Goal: Information Seeking & Learning: Learn about a topic

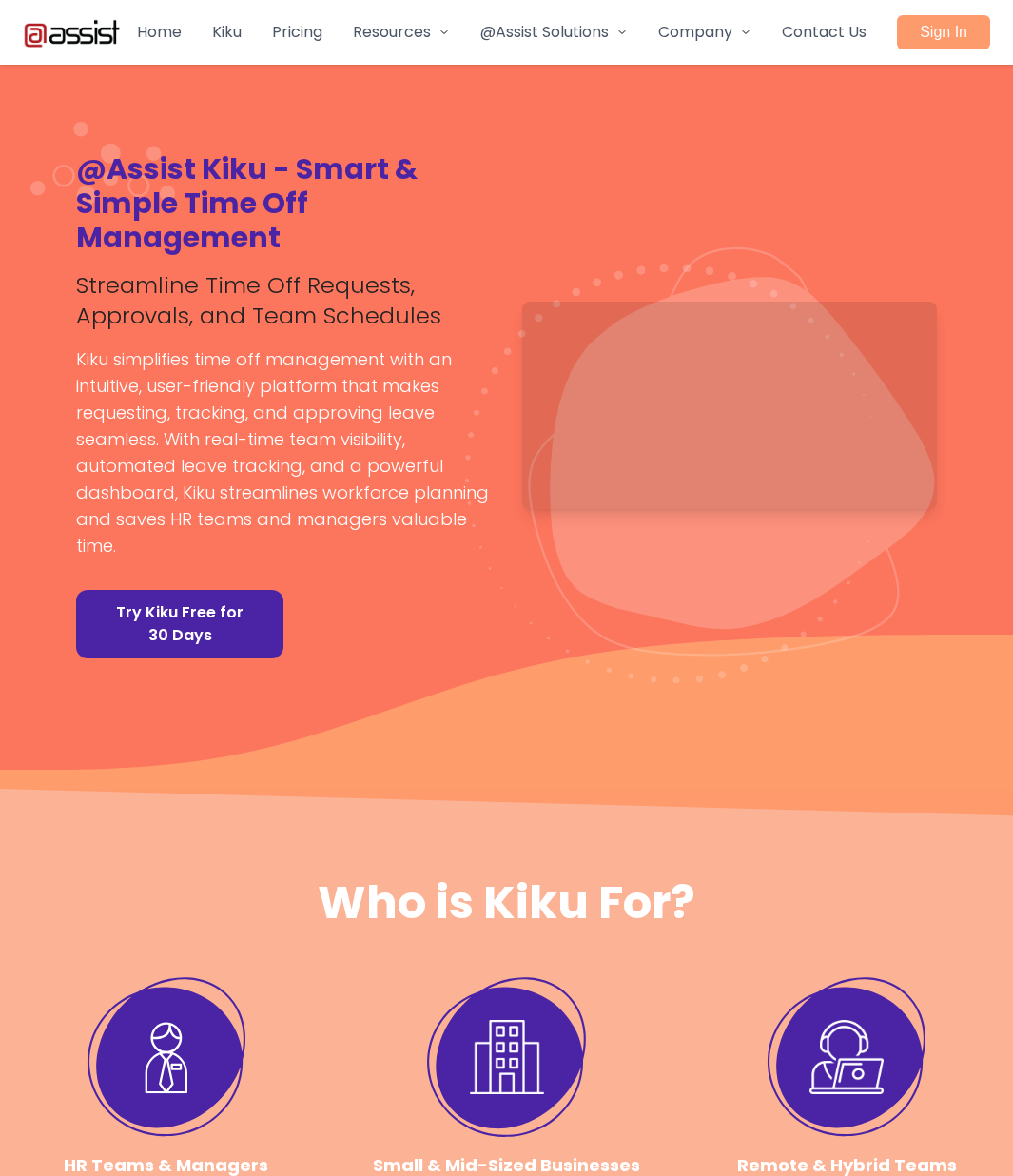
click at [473, 173] on h4 "Small & Mid-Sized Businesses" at bounding box center [506, 1165] width 267 height 27
click at [470, 173] on h4 "Small & Mid-Sized Businesses" at bounding box center [506, 1165] width 267 height 27
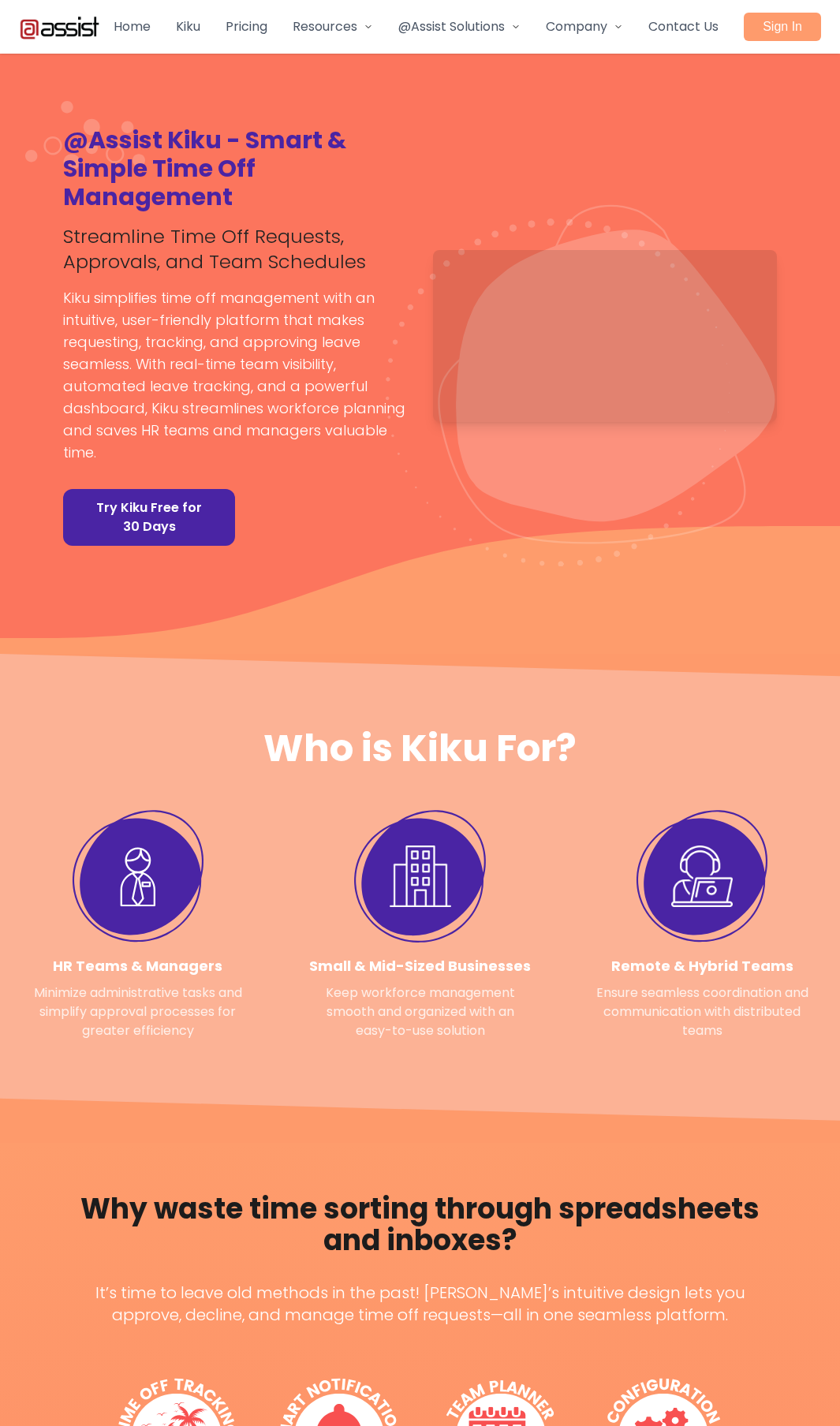
click at [238, 21] on link "Pricing" at bounding box center [246, 26] width 42 height 19
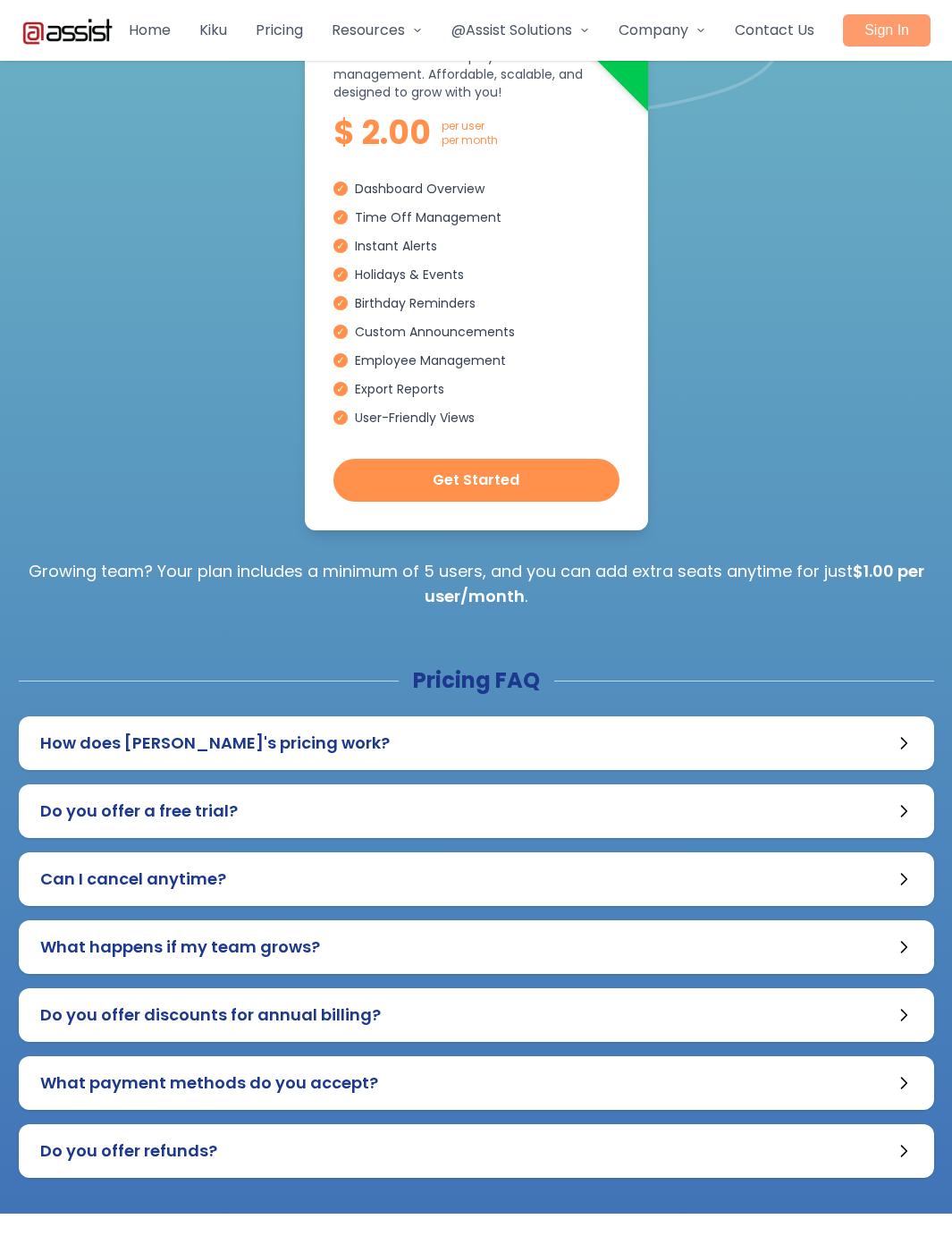
scroll to position [598, 0]
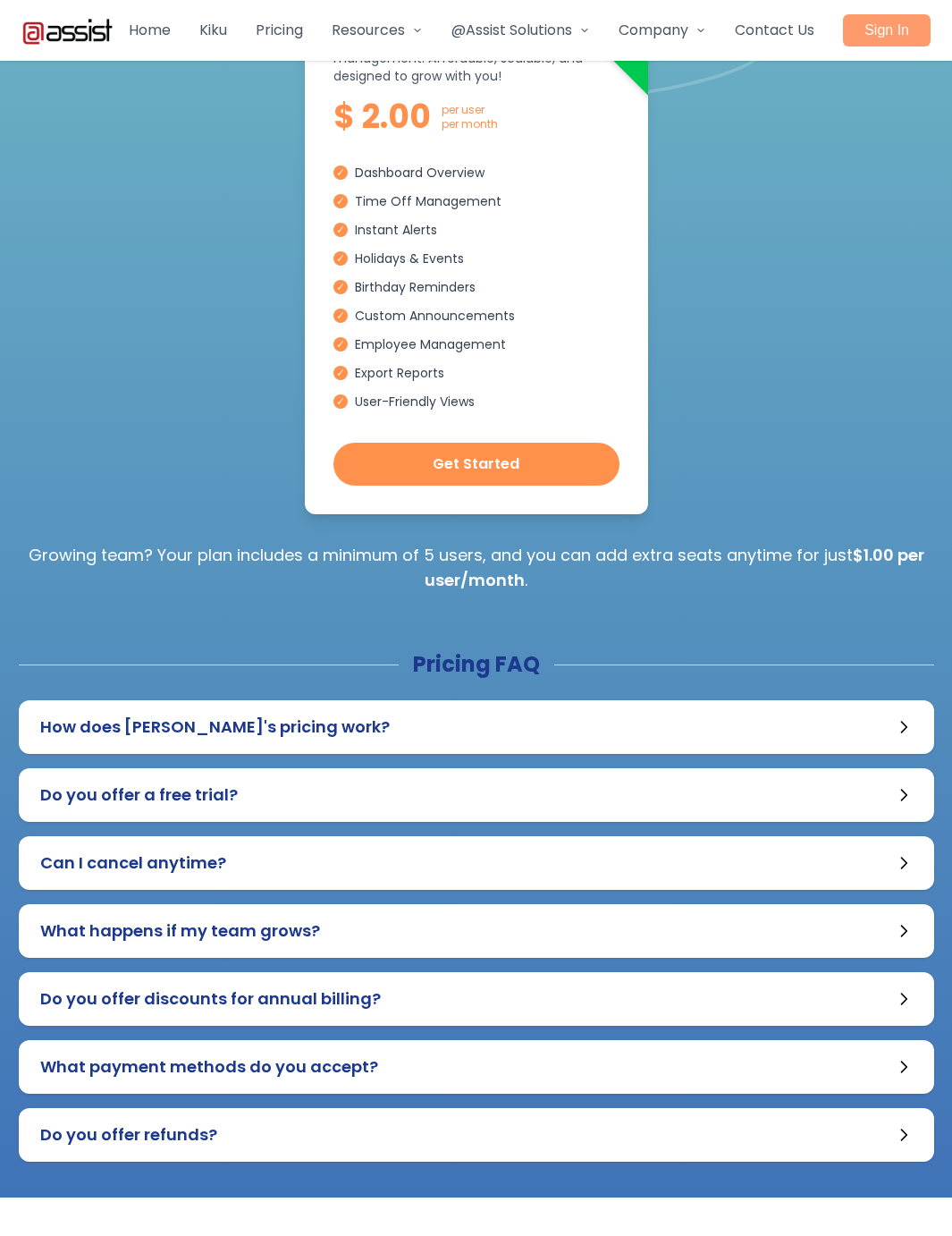
click at [331, 742] on button "How does Kiku's pricing work?" at bounding box center [476, 727] width 915 height 54
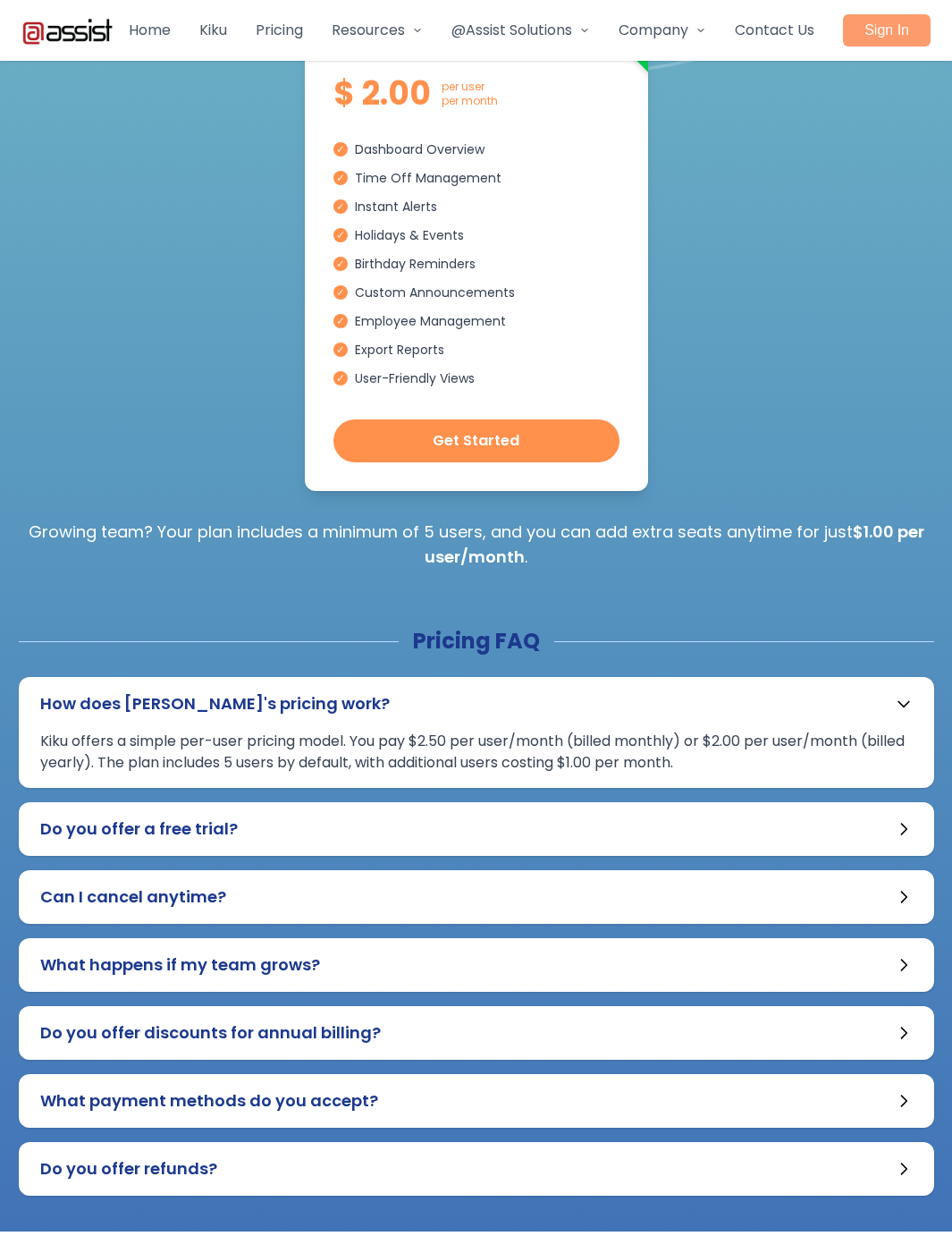
drag, startPoint x: 376, startPoint y: 816, endPoint x: 350, endPoint y: 810, distance: 26.7
click at [370, 813] on button "Do you offer a free trial?" at bounding box center [476, 829] width 915 height 54
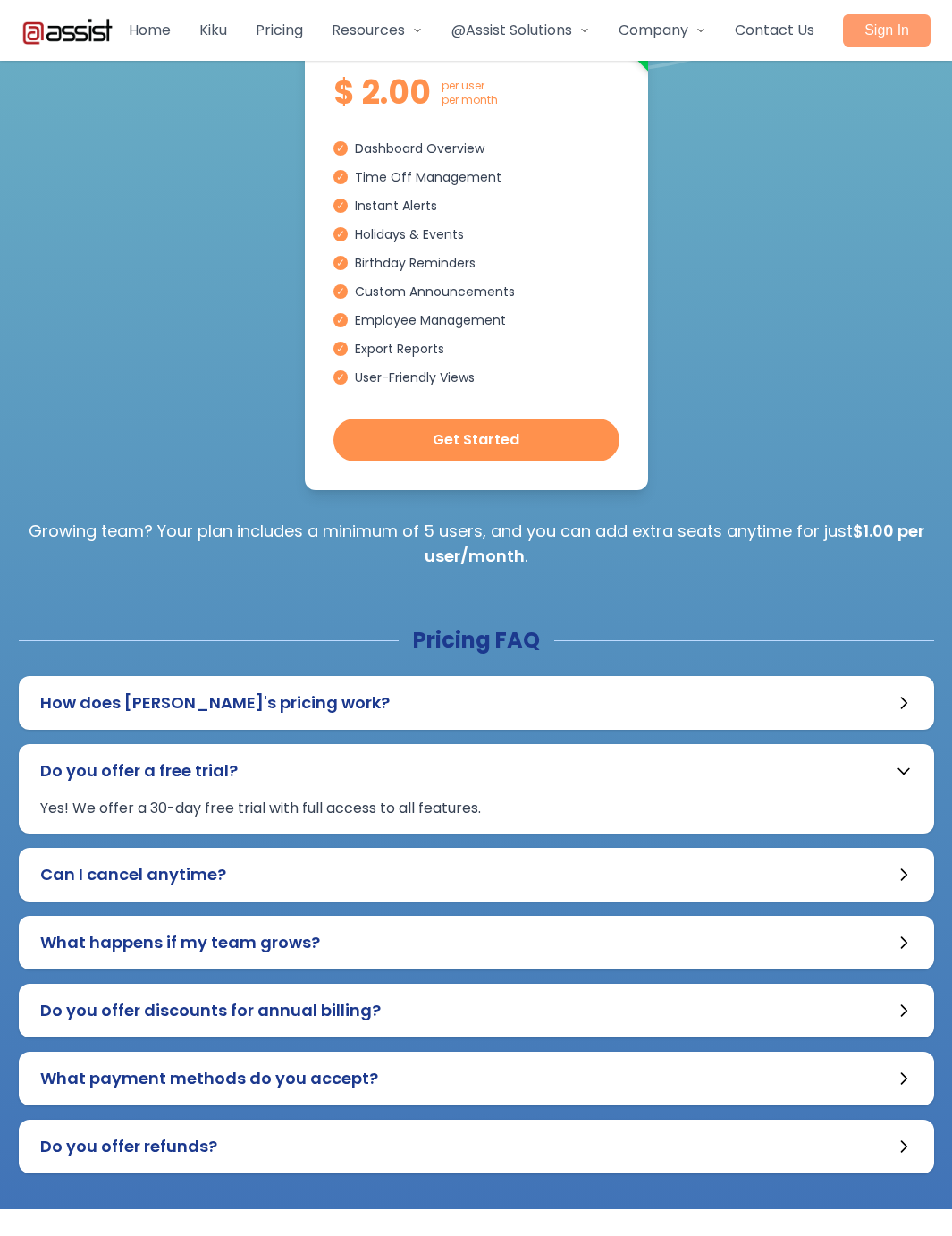
click at [227, 892] on button "Can I cancel anytime?" at bounding box center [476, 875] width 915 height 54
click at [0, 0] on div "Absolutely! Kiku has no long-term contracts. You can cancel or modify your plan…" at bounding box center [0, 0] width 0 height 0
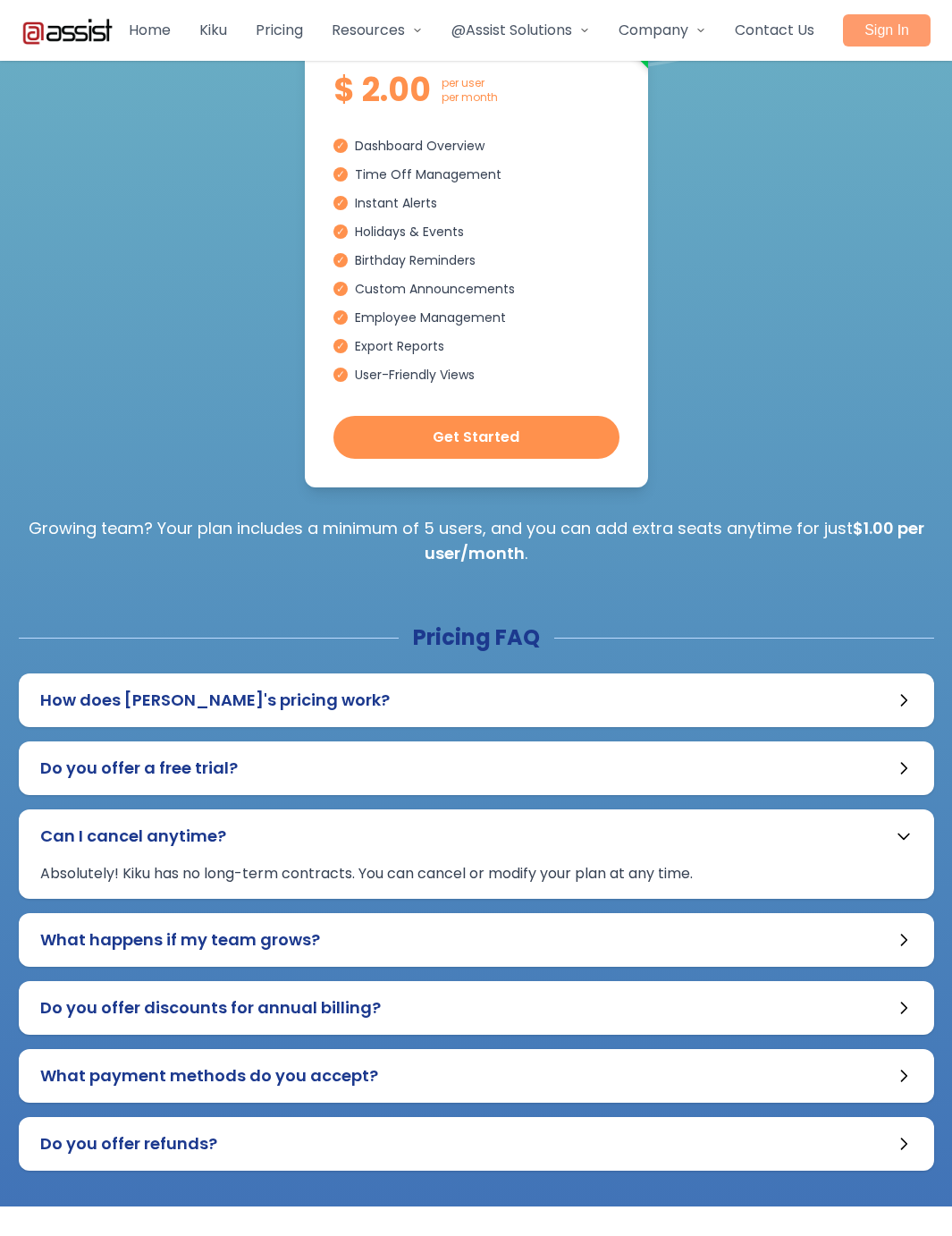
scroll to position [626, 0]
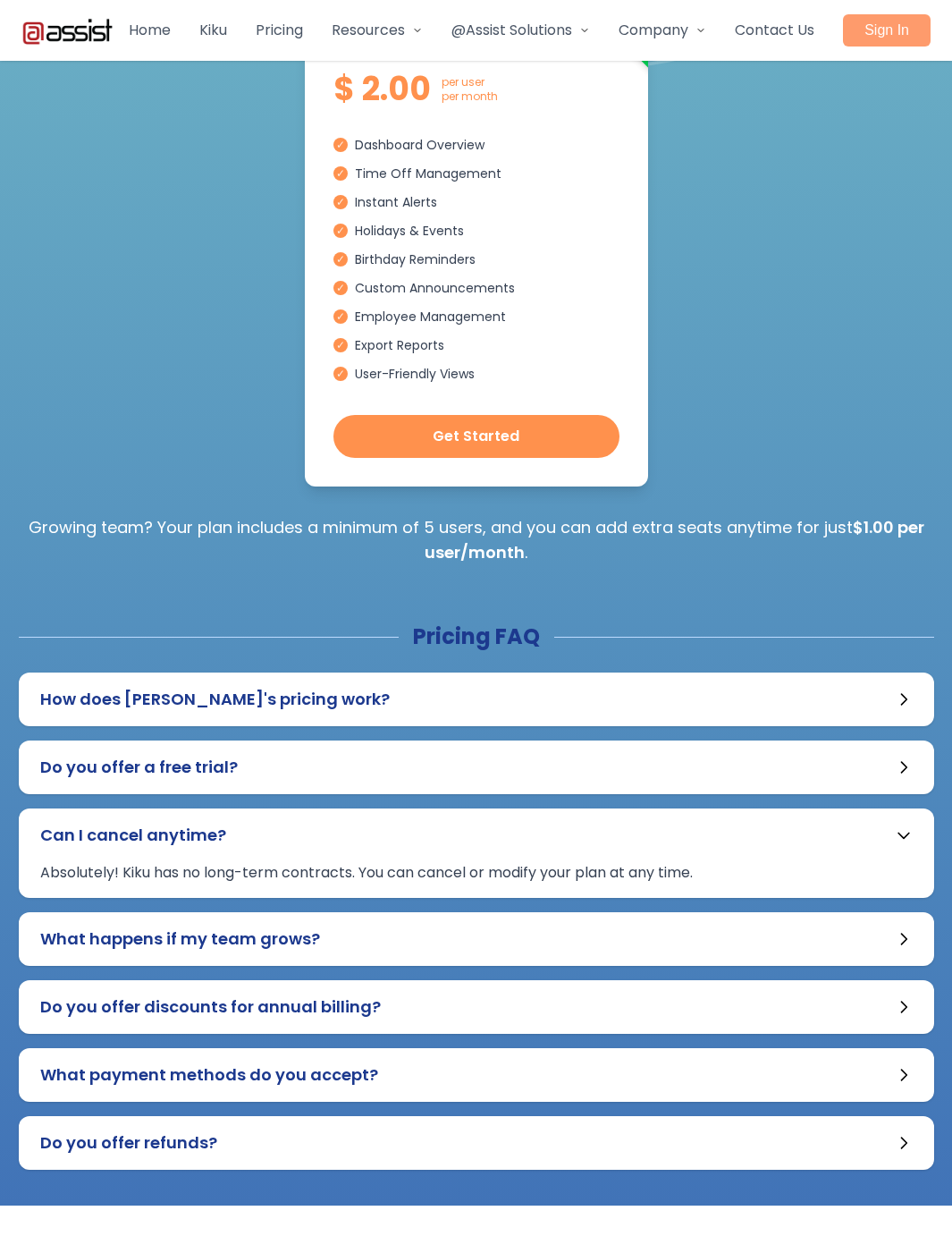
click at [363, 927] on button "What happens if my team grows?" at bounding box center [476, 939] width 915 height 54
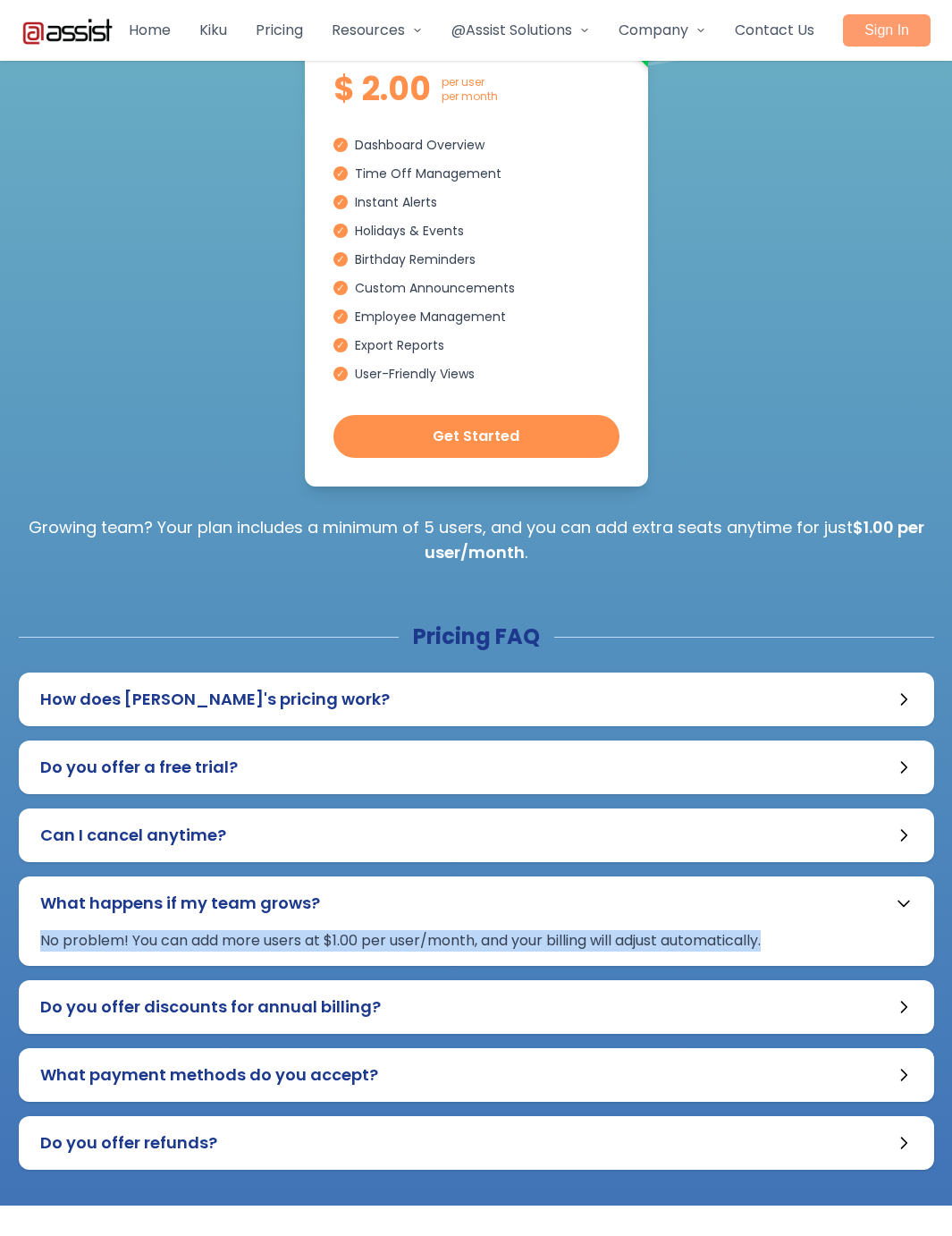
drag, startPoint x: 39, startPoint y: 938, endPoint x: 795, endPoint y: 945, distance: 756.0
click at [795, 945] on div "No problem! You can add more users at $1.00 per user/month, and your billing wi…" at bounding box center [476, 948] width 915 height 35
copy div "No problem! You can add more users at $1.00 per user/month, and your billing wi…"
click at [150, 840] on span "Can I cancel anytime?" at bounding box center [132, 835] width 186 height 25
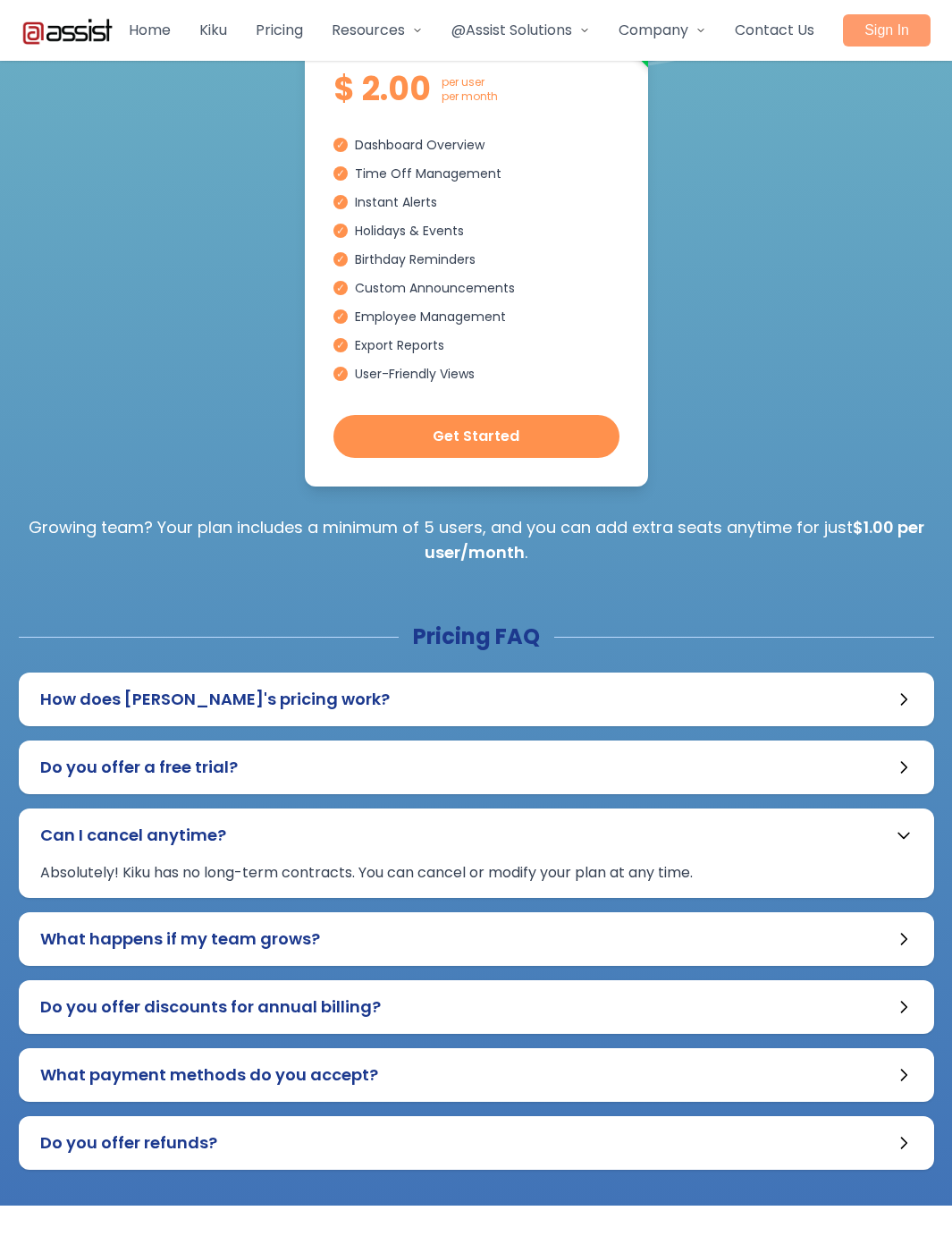
click at [186, 773] on span "Do you offer a free trial?" at bounding box center [139, 767] width 198 height 25
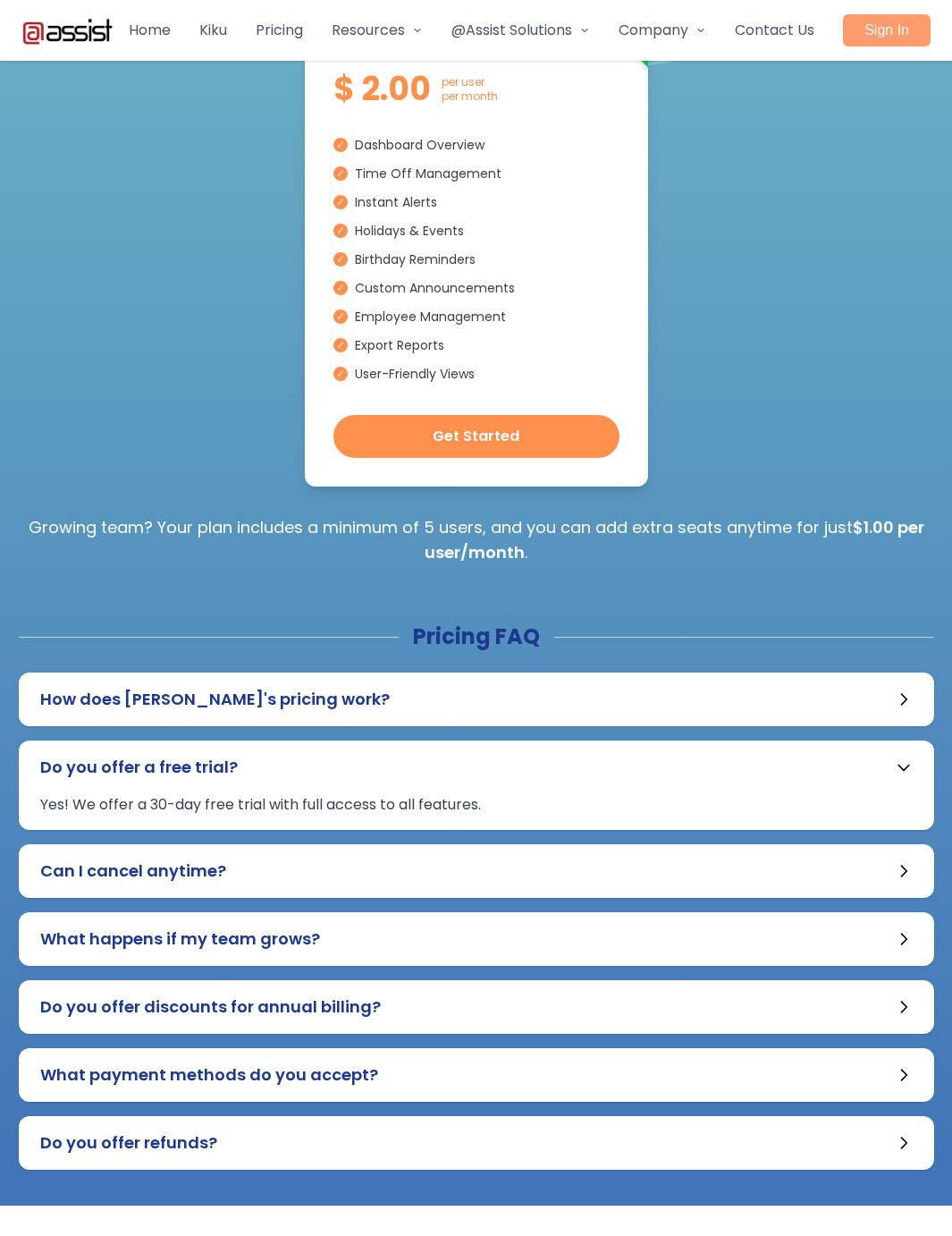
click at [174, 943] on span "What happens if my team grows?" at bounding box center [180, 938] width 280 height 25
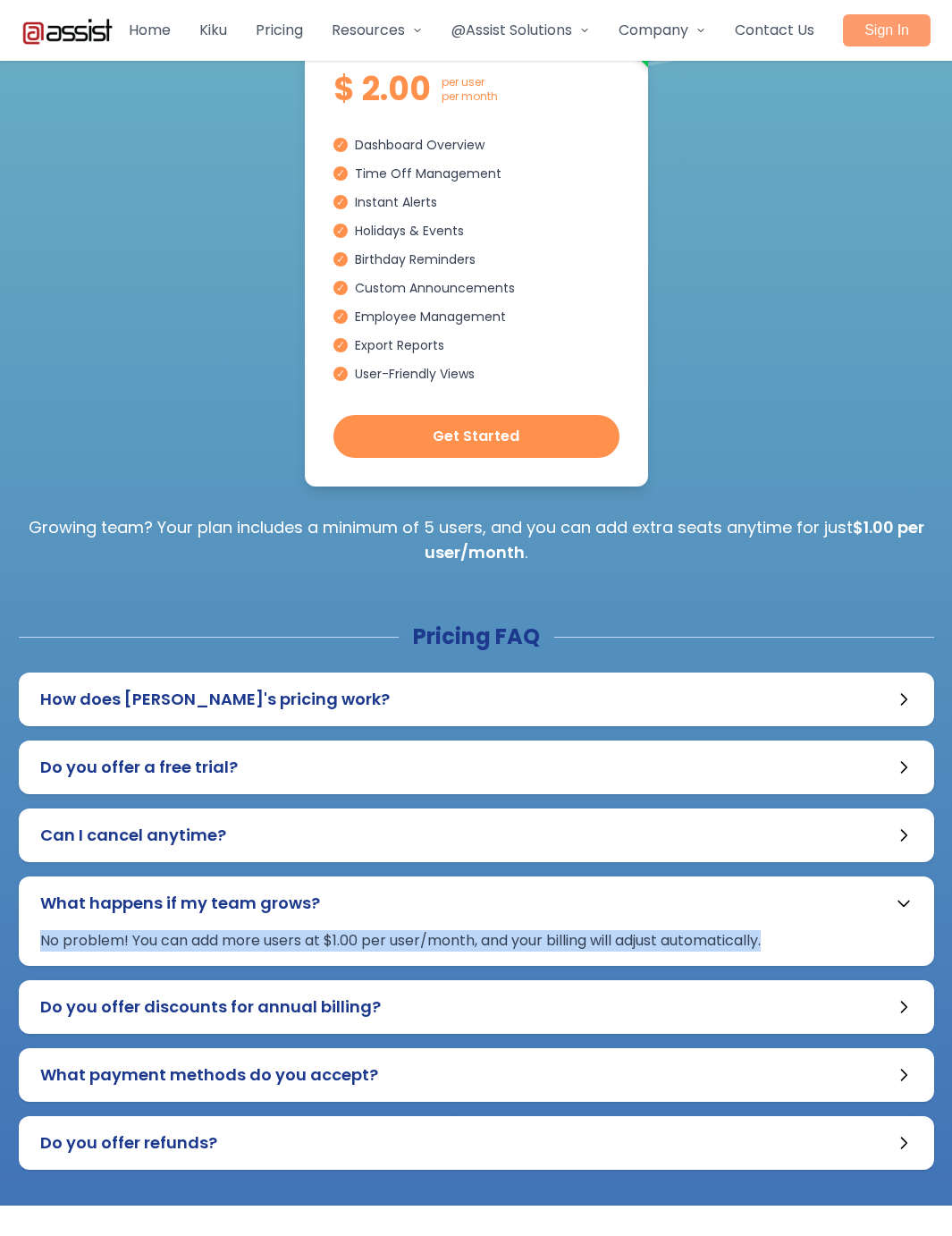
click at [157, 999] on span "Do you offer discounts for annual billing?" at bounding box center [210, 1007] width 340 height 25
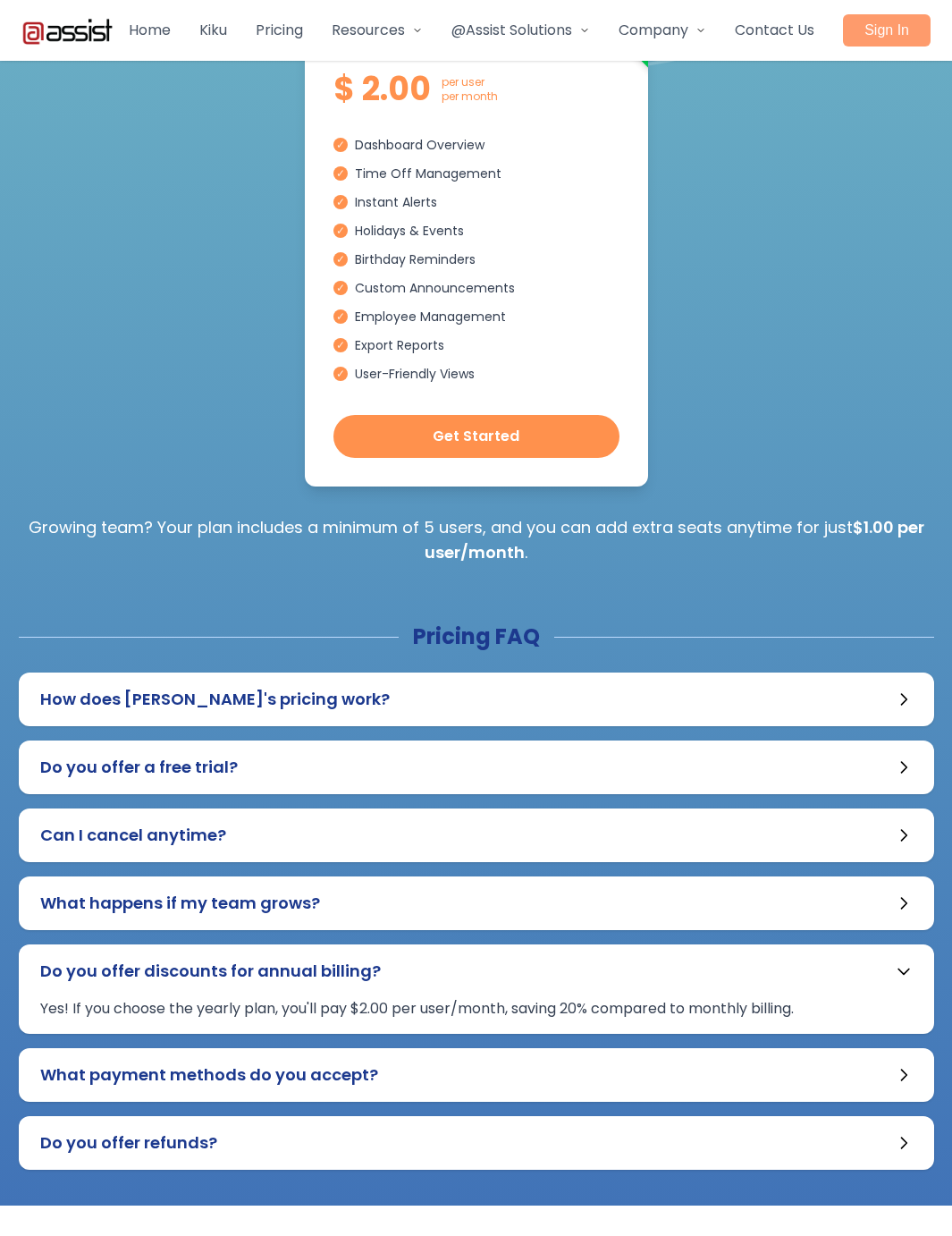
drag, startPoint x: 209, startPoint y: 1069, endPoint x: 196, endPoint y: 1068, distance: 13.0
click at [206, 1069] on span "What payment methods do you accept?" at bounding box center [209, 1075] width 338 height 25
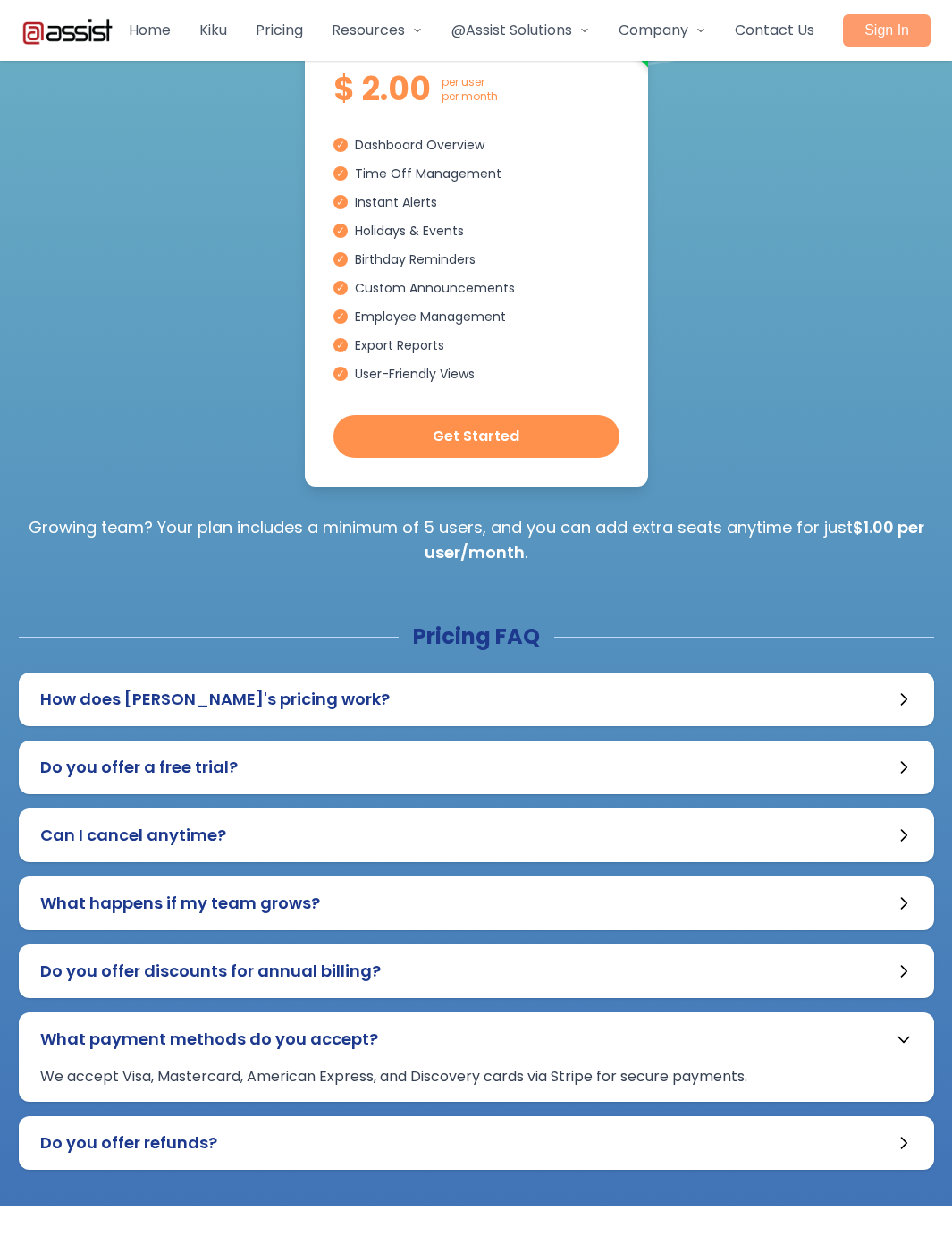
click at [243, 1146] on button "Do you offer refunds?" at bounding box center [476, 1143] width 915 height 54
click at [0, 0] on div "We do not provide refunds. However, if you remove additional user seats from yo…" at bounding box center [0, 0] width 0 height 0
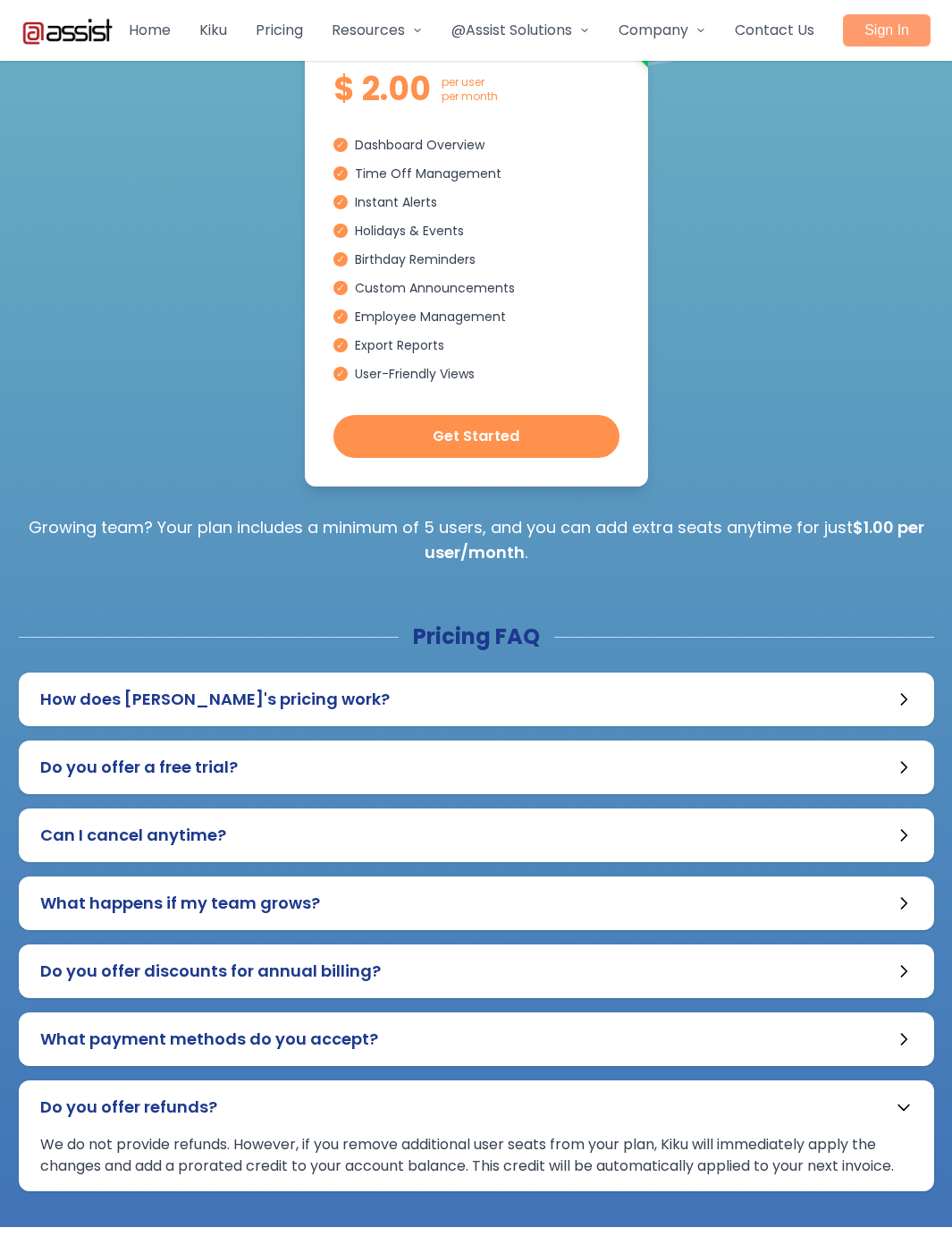
click at [297, 1163] on div "We do not provide refunds. However, if you remove additional user seats from yo…" at bounding box center [476, 1161] width 915 height 57
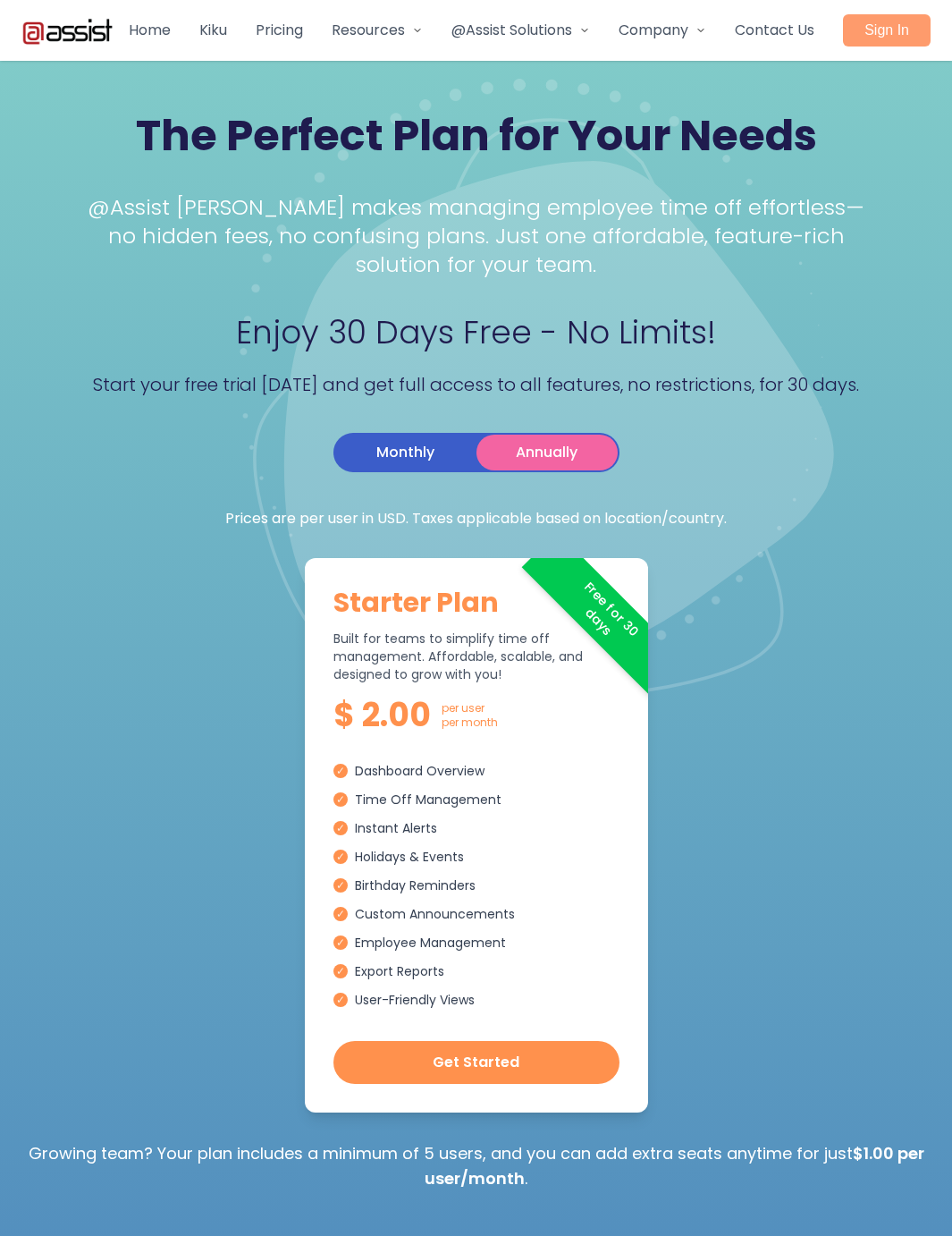
scroll to position [506, 0]
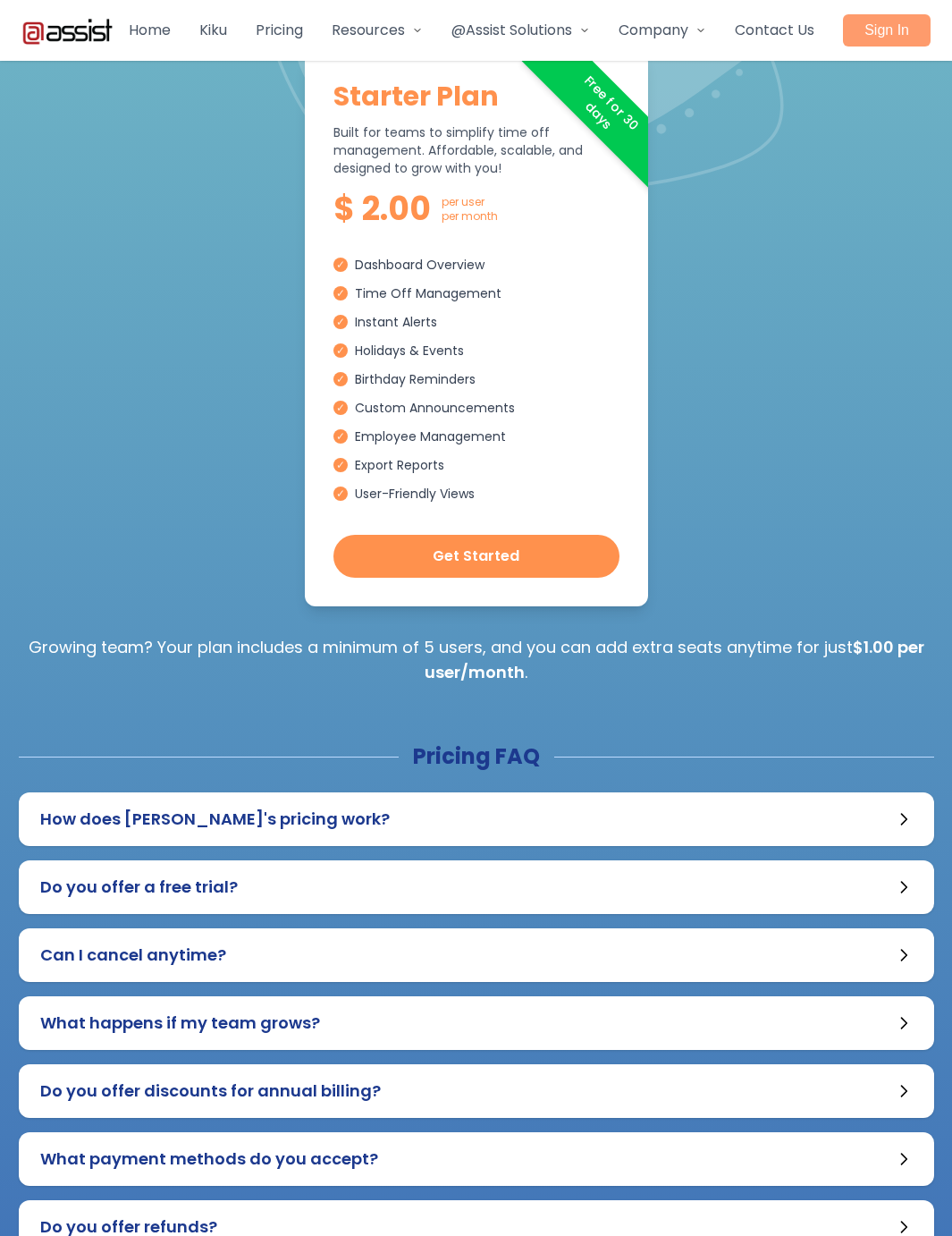
click at [360, 40] on span "Resources" at bounding box center [368, 30] width 74 height 21
click at [153, 24] on link "Home" at bounding box center [149, 30] width 42 height 21
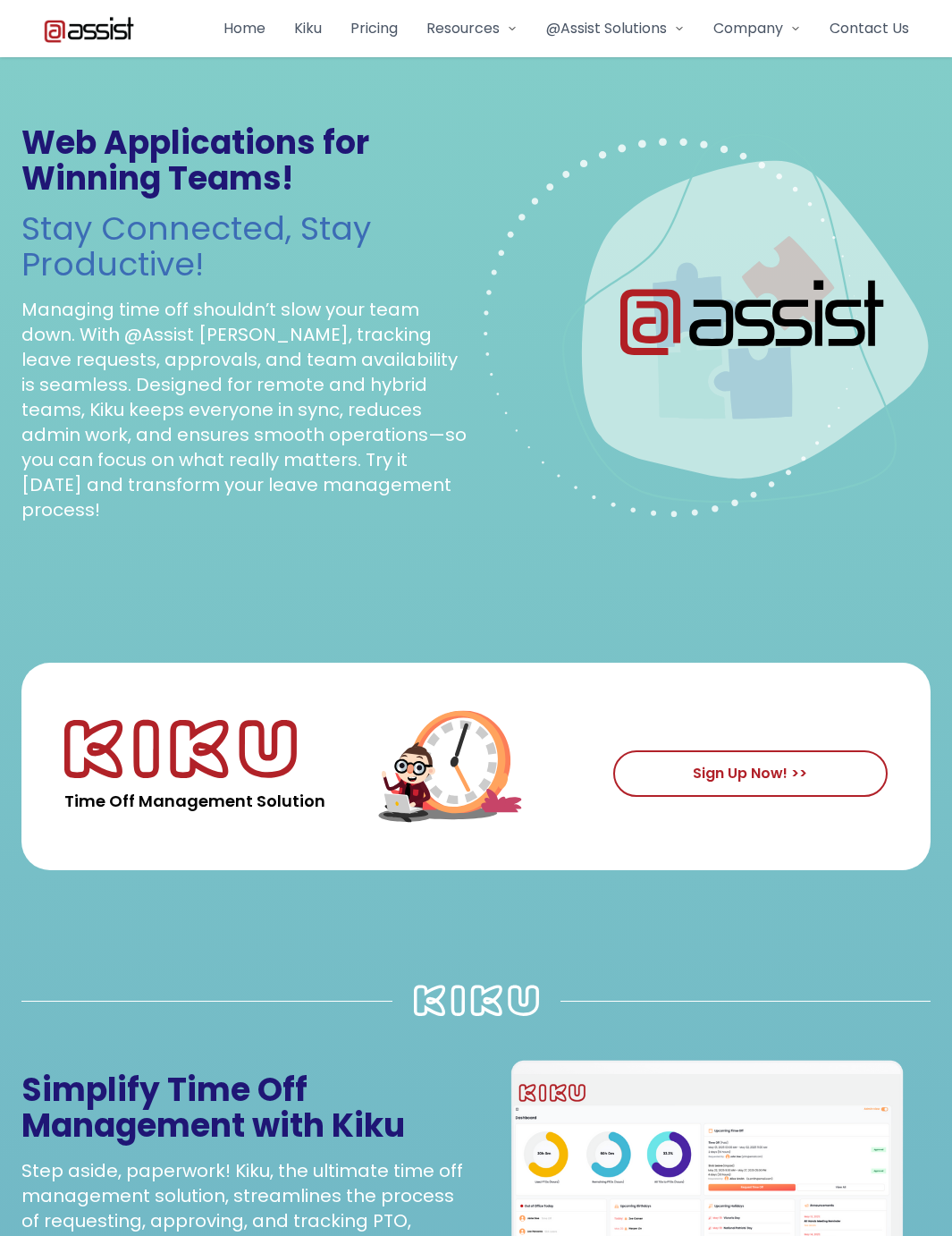
click at [297, 27] on link "Kiku" at bounding box center [308, 28] width 28 height 21
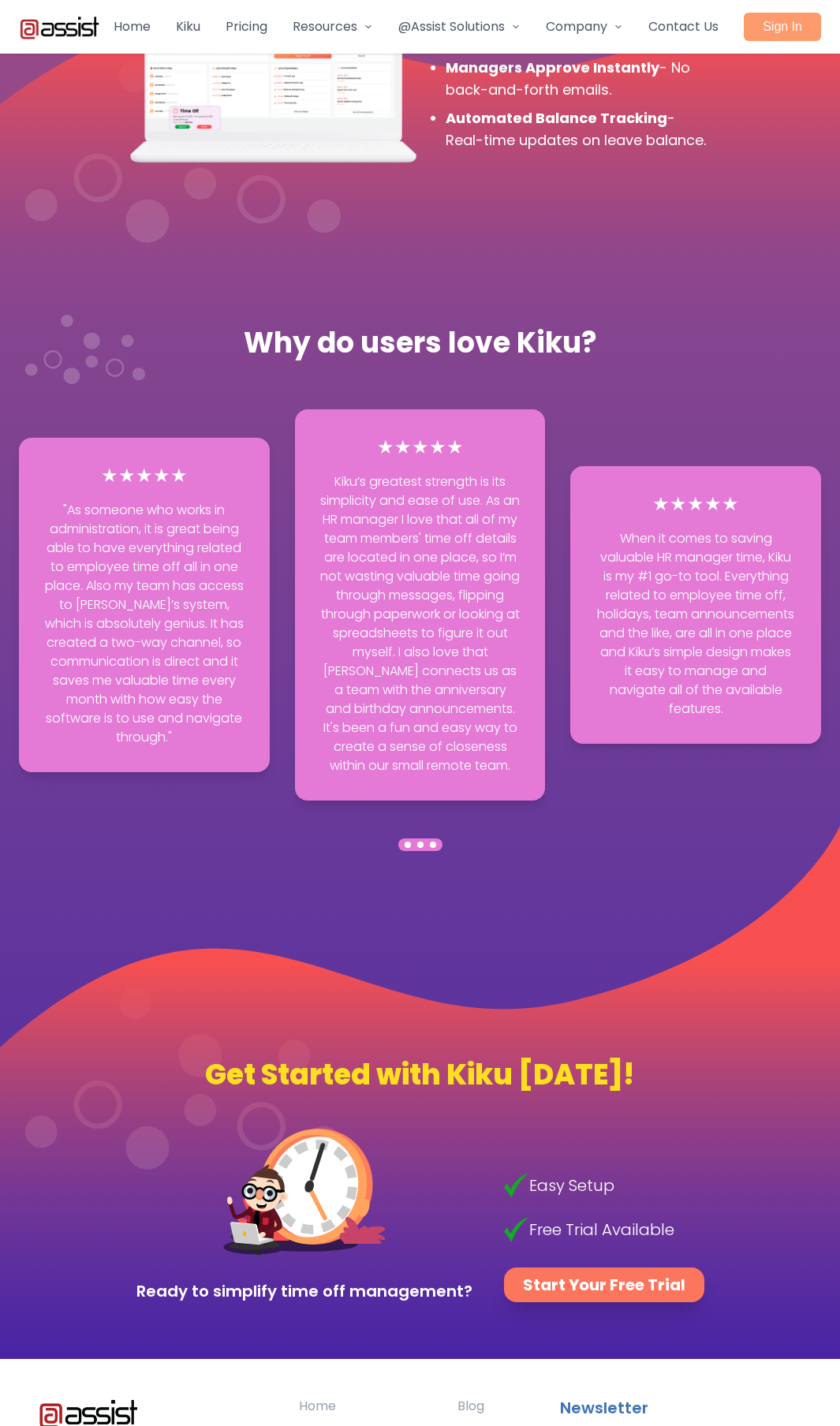
scroll to position [5609, 0]
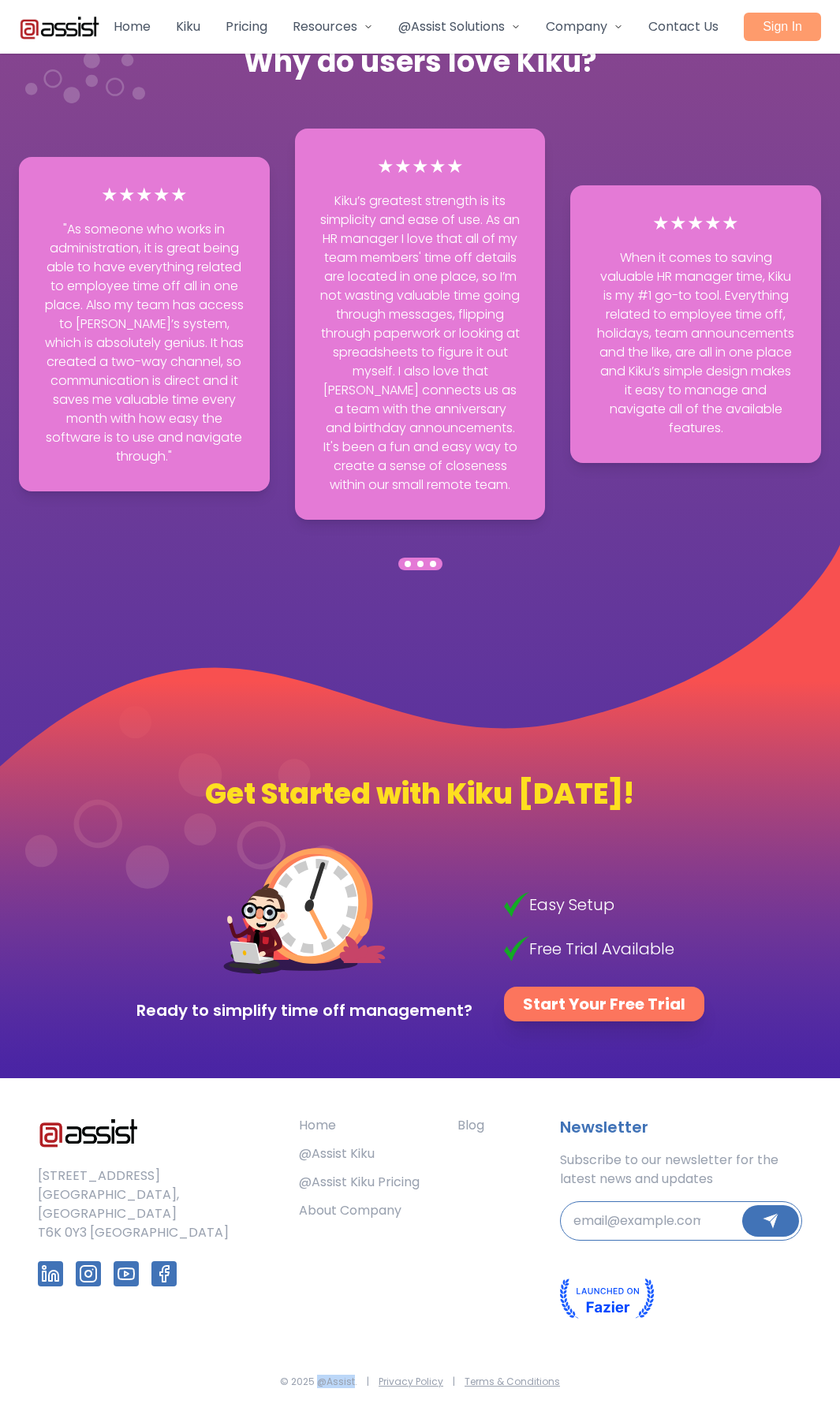
drag, startPoint x: 323, startPoint y: 1382, endPoint x: 360, endPoint y: 1339, distance: 56.7
click at [354, 392] on span "© 2025 @Assist." at bounding box center [318, 1381] width 77 height 12
copy span "@Assist"
click at [124, 30] on link "Home" at bounding box center [132, 26] width 37 height 19
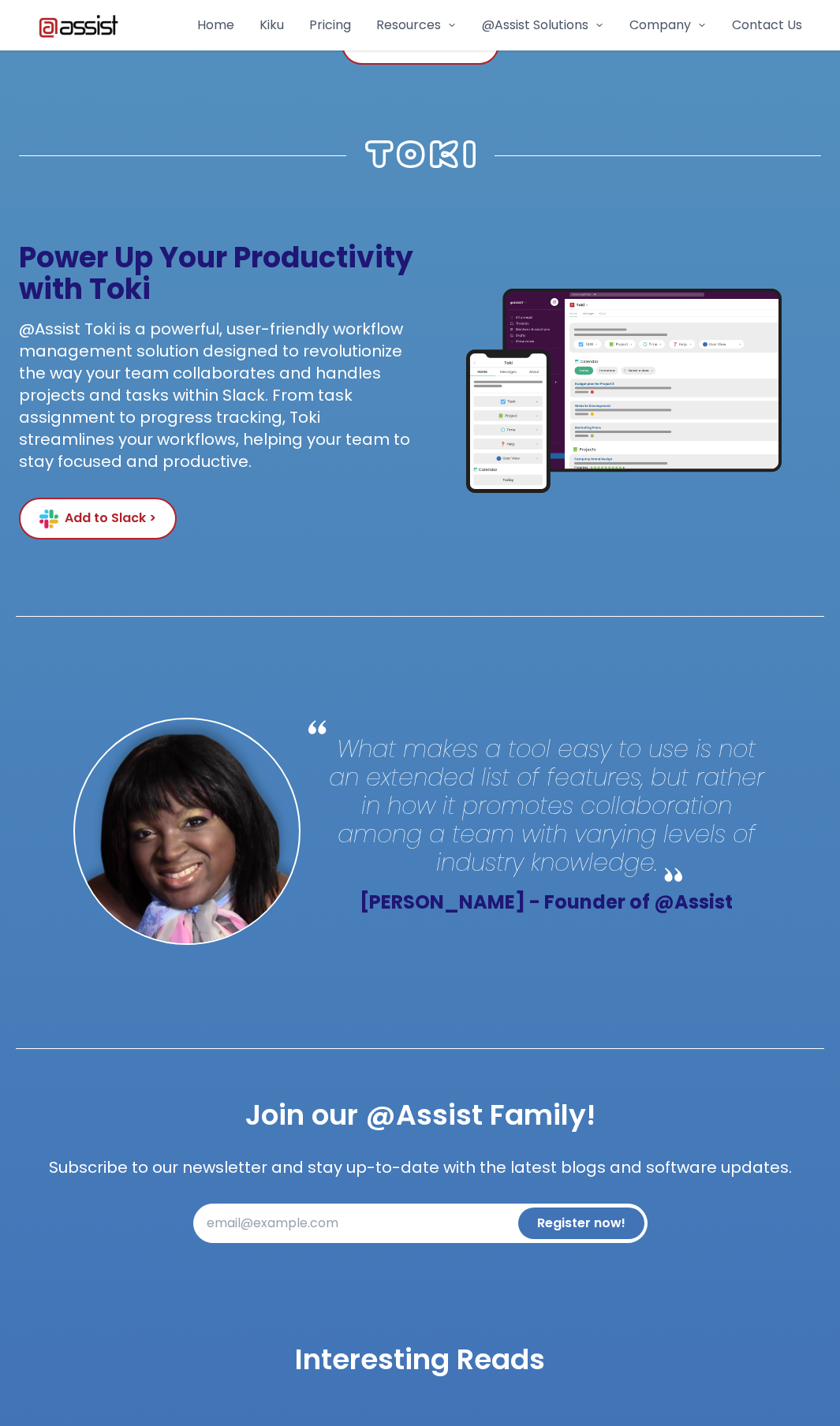
scroll to position [3213, 0]
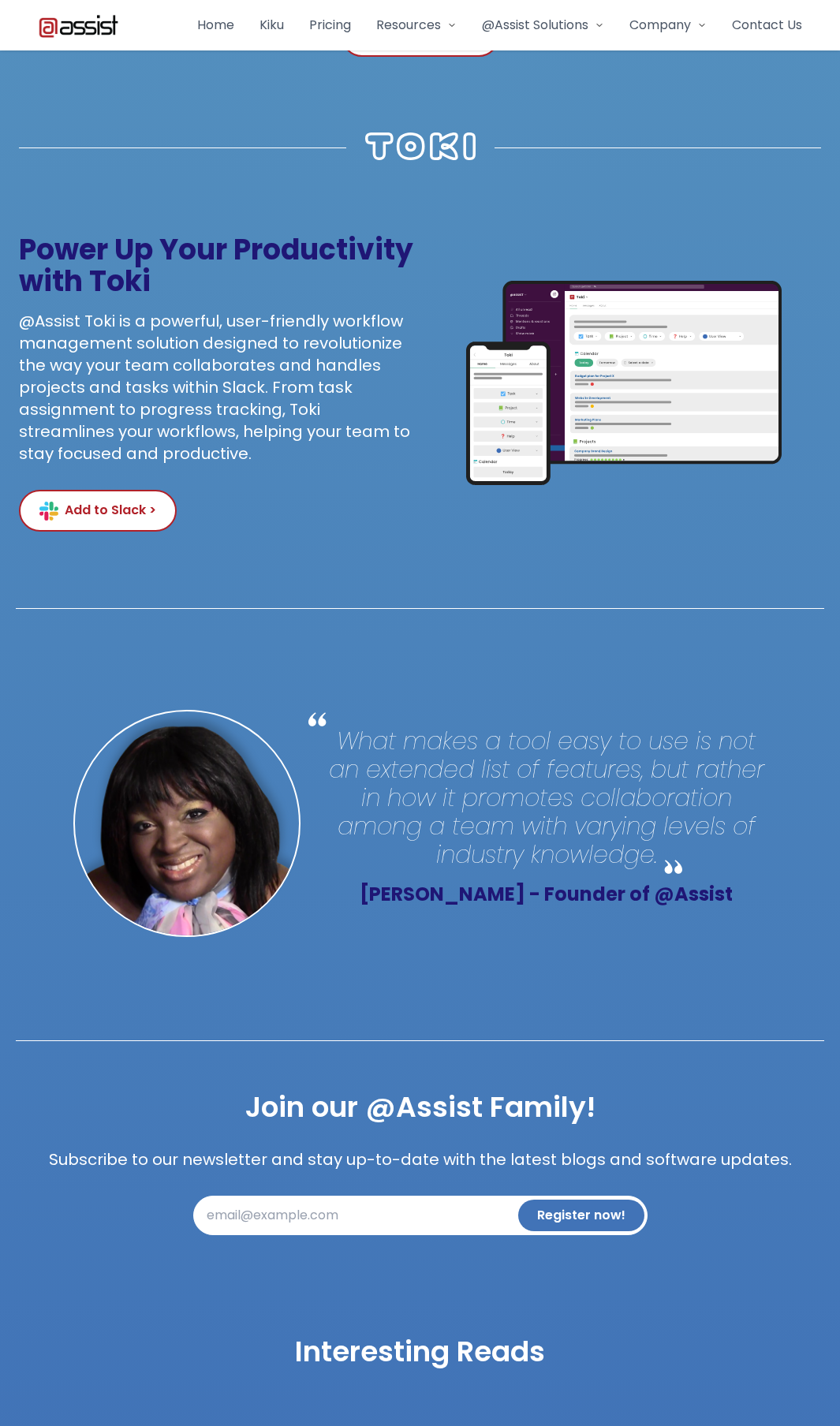
click at [474, 976] on div "quote What makes a tool easy to use is not an extended list of features, but ra…" at bounding box center [420, 823] width 808 height 429
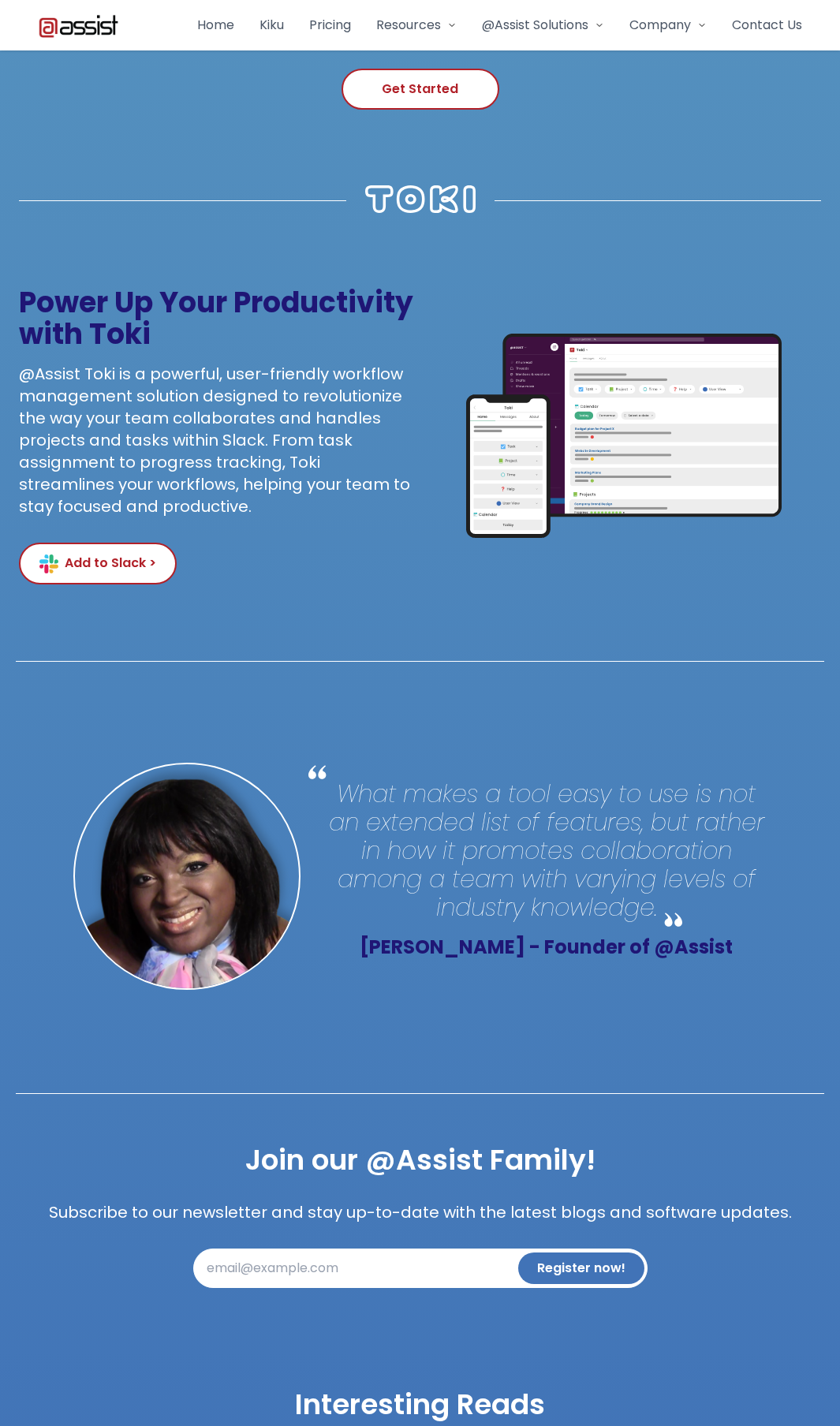
scroll to position [3213, 0]
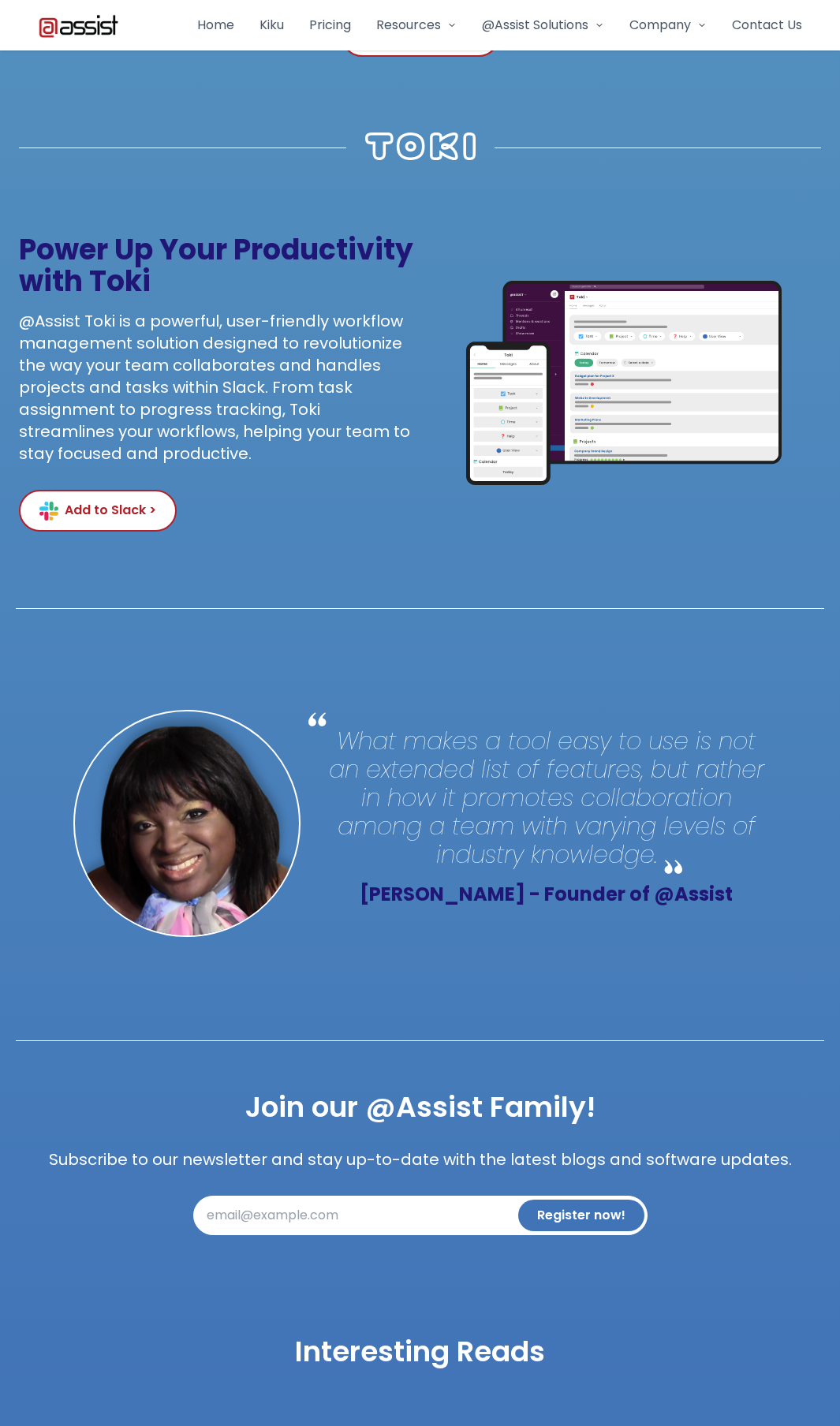
click at [212, 27] on link "Home" at bounding box center [216, 25] width 37 height 19
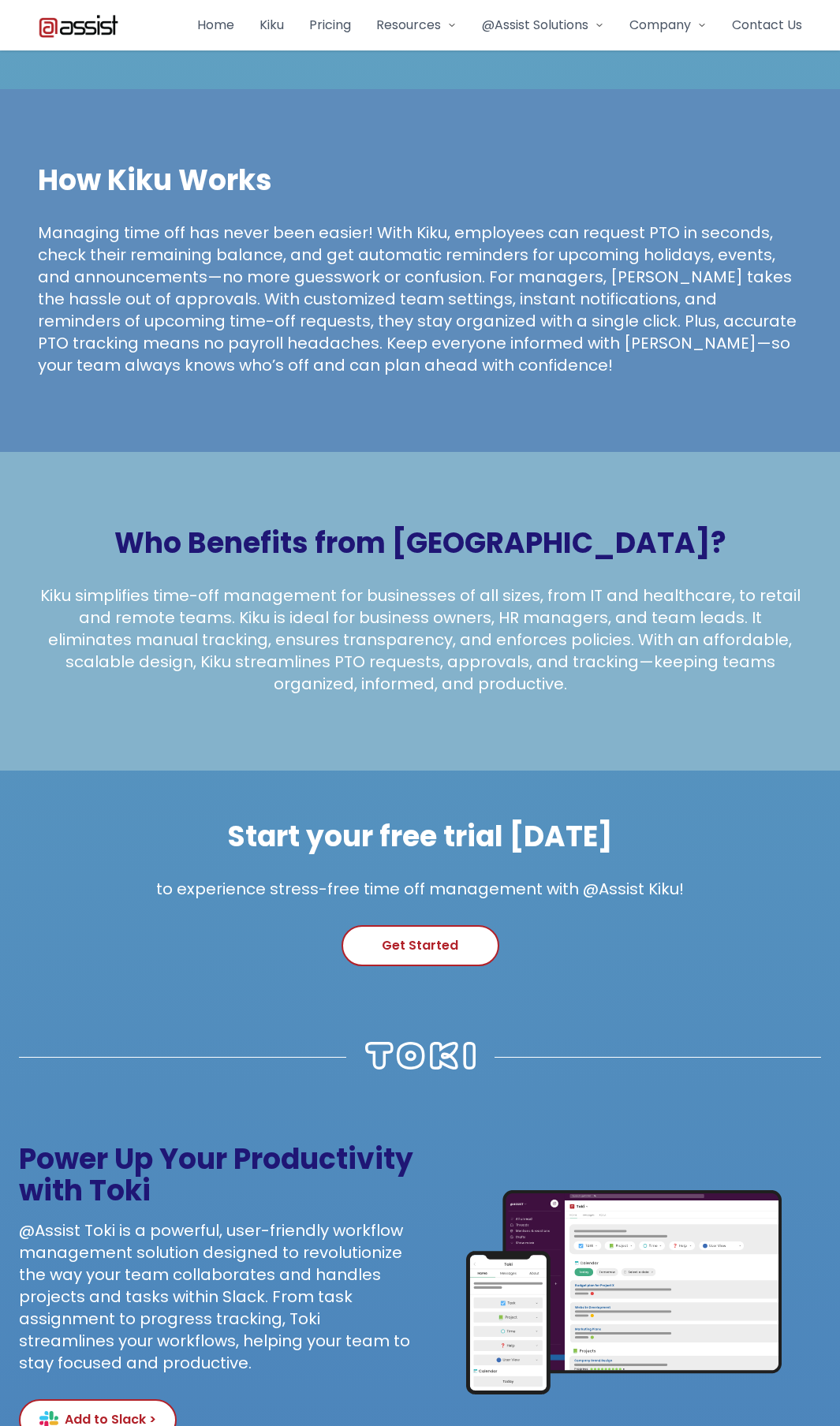
scroll to position [3213, 0]
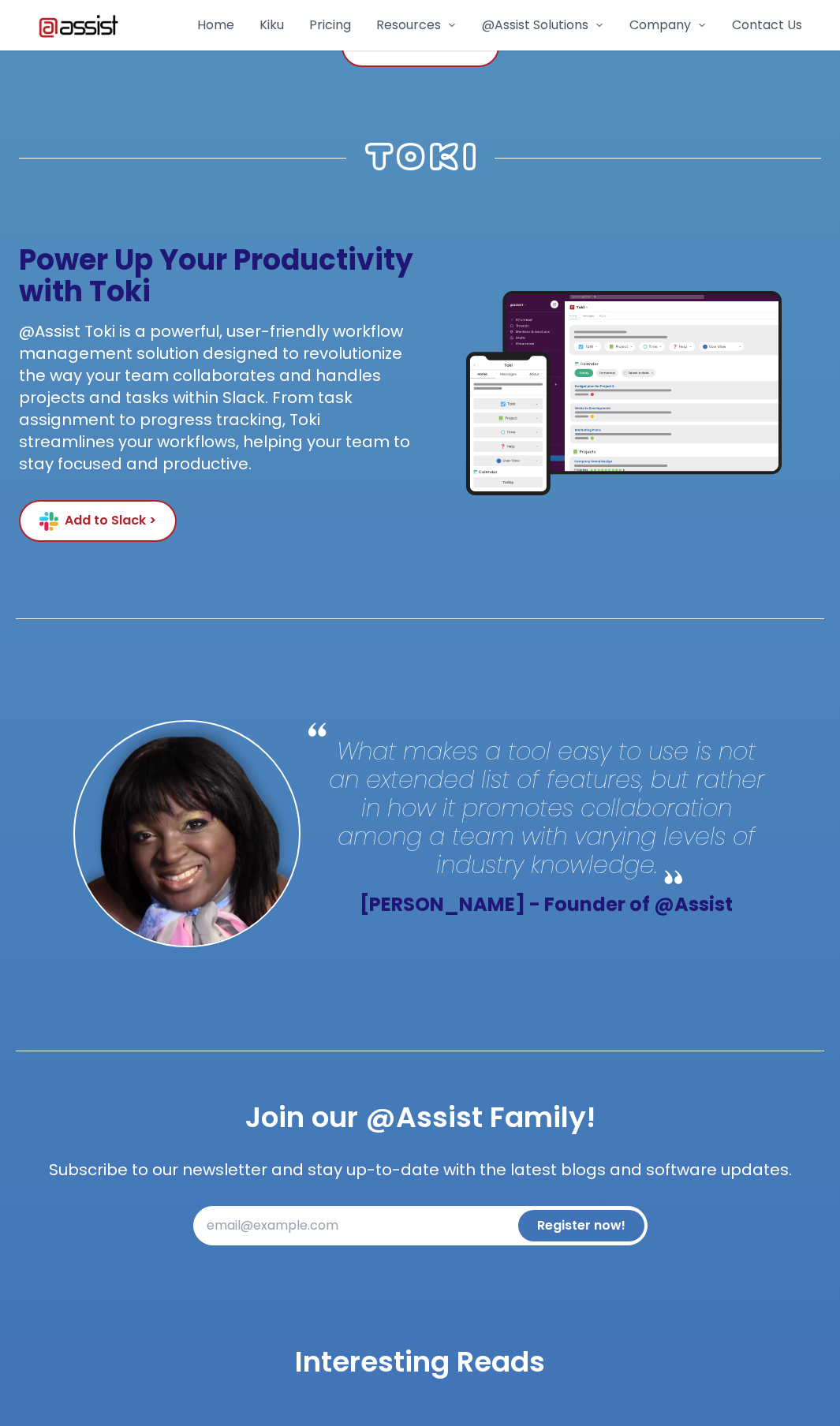
scroll to position [3213, 0]
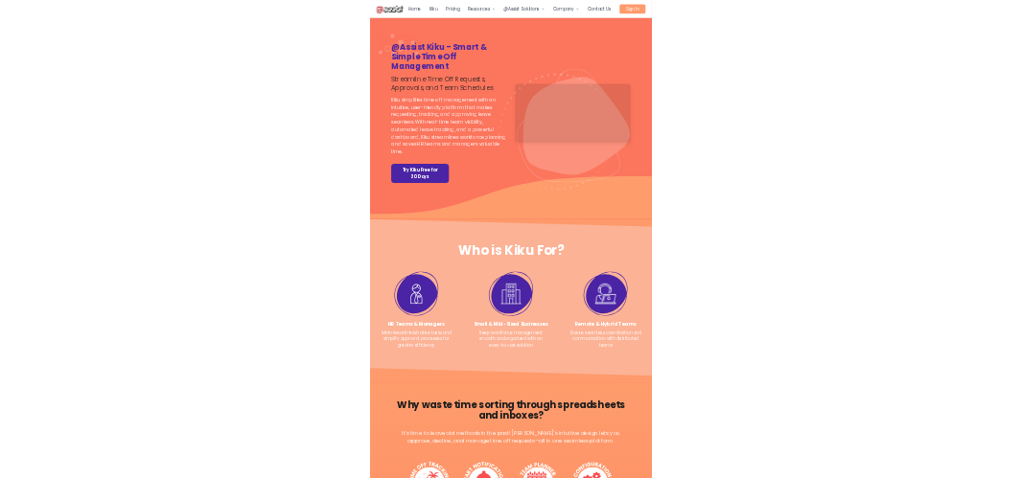
scroll to position [6816, 0]
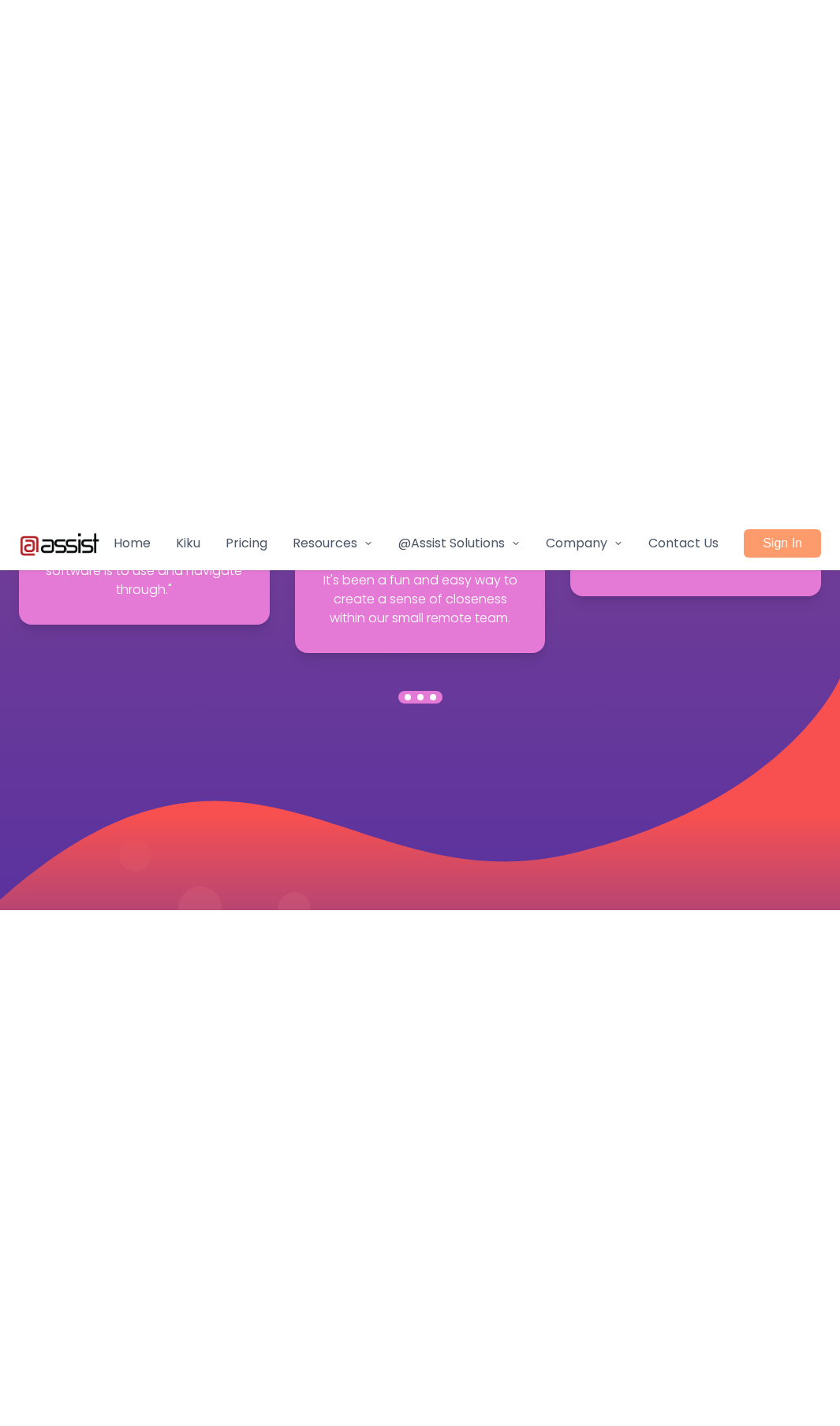
scroll to position [5609, 0]
